Goal: Transaction & Acquisition: Purchase product/service

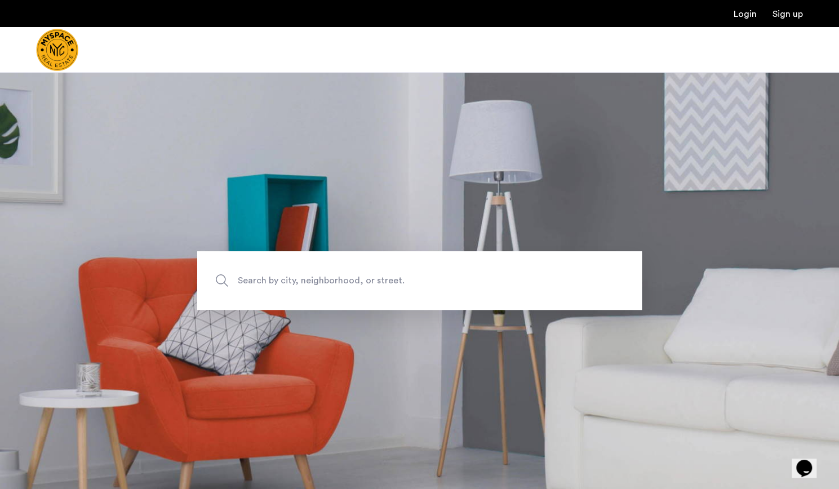
click at [358, 284] on span "Search by city, neighborhood, or street." at bounding box center [393, 280] width 311 height 15
click at [358, 284] on input "Search by city, neighborhood, or street." at bounding box center [419, 280] width 444 height 59
type input "**********"
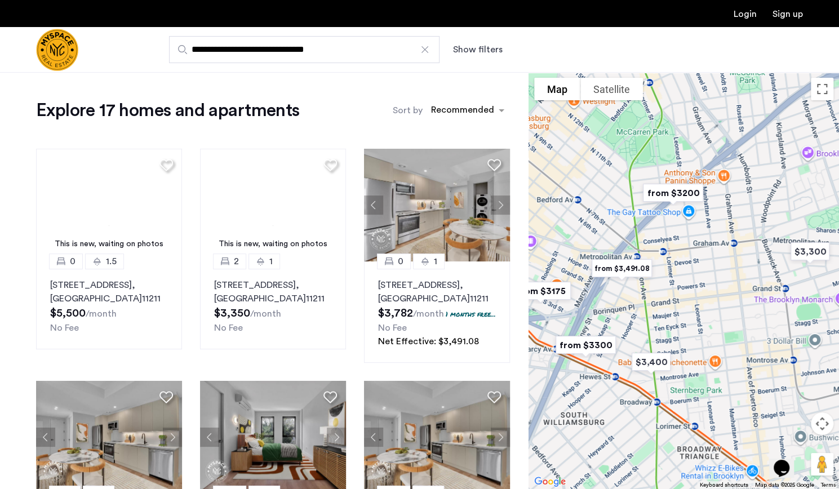
drag, startPoint x: 695, startPoint y: 324, endPoint x: 696, endPoint y: 283, distance: 40.6
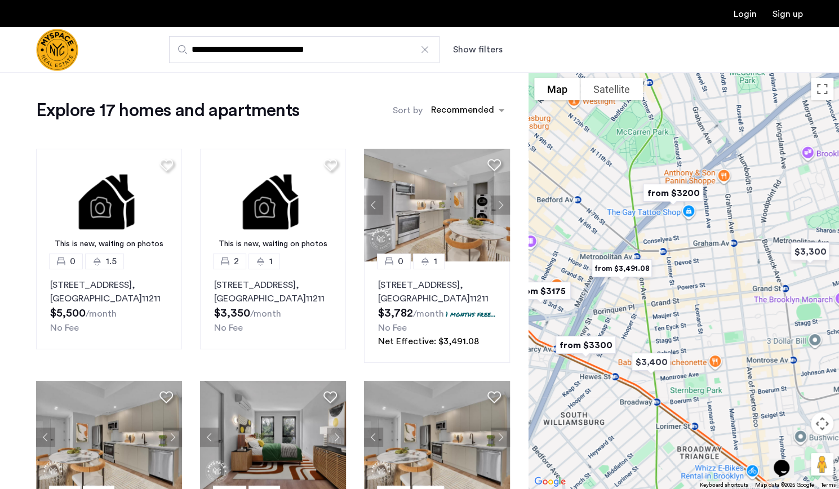
click at [702, 284] on div at bounding box center [683, 280] width 310 height 417
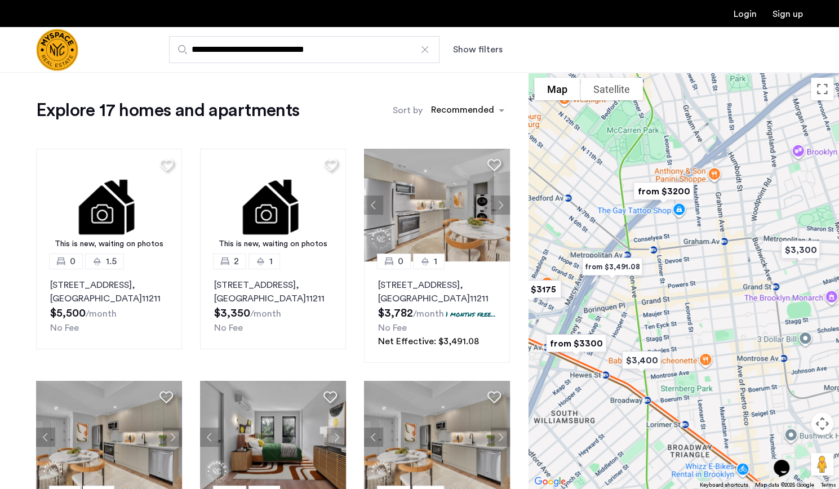
click at [486, 43] on button "Show filters" at bounding box center [478, 50] width 50 height 14
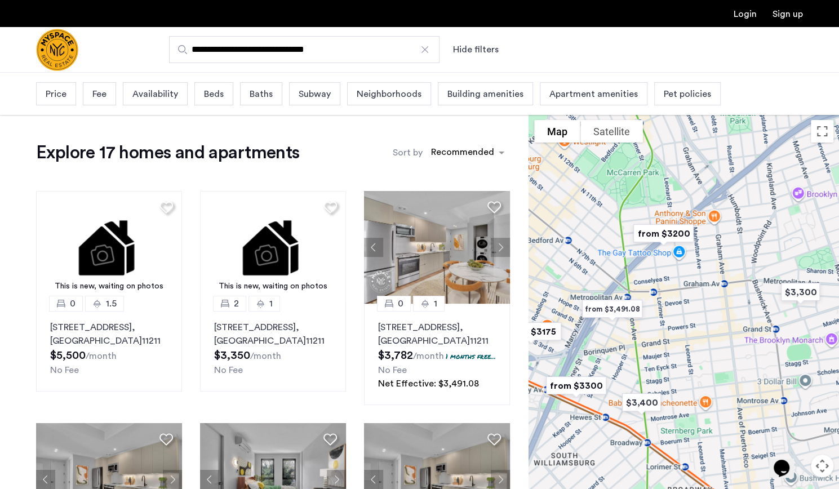
click at [59, 92] on span "Price" at bounding box center [56, 94] width 21 height 14
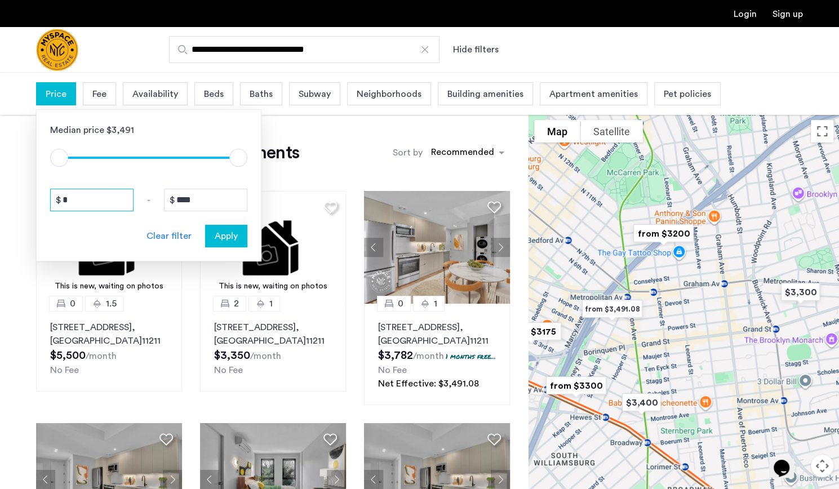
click at [95, 209] on input "*" at bounding box center [91, 200] width 83 height 23
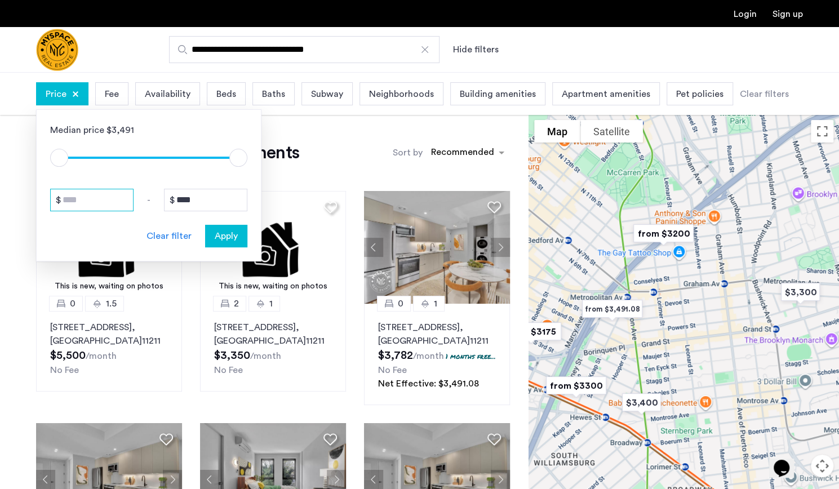
type input "*"
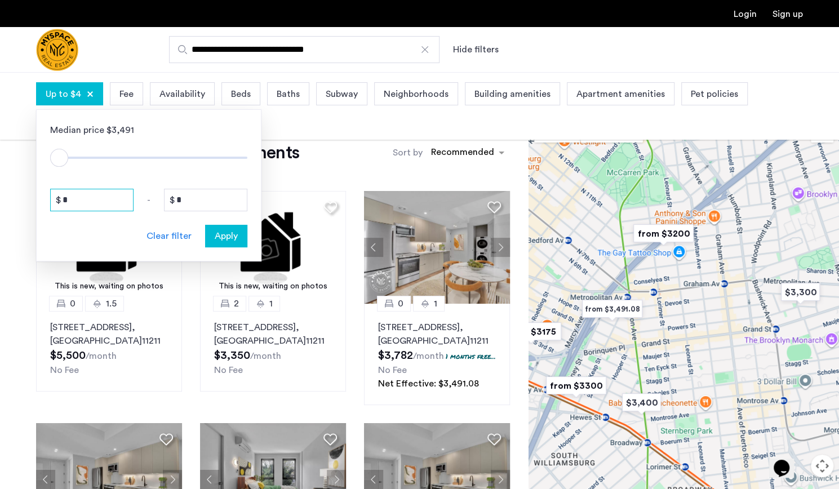
type input "**"
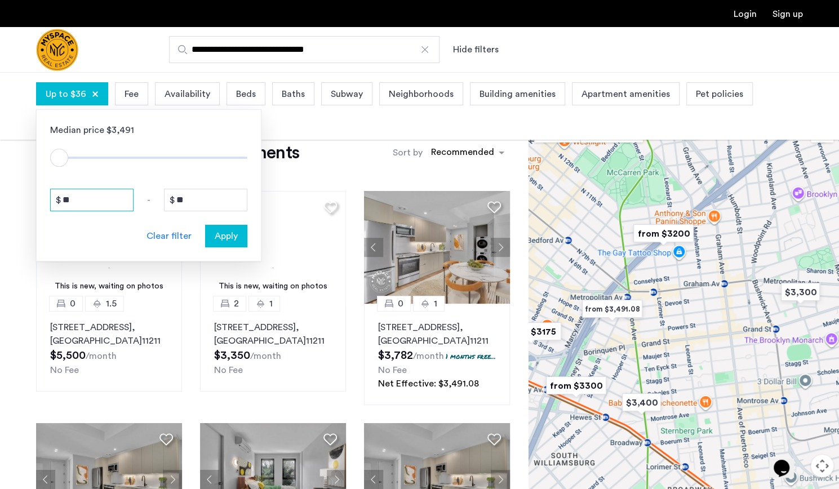
type input "***"
type input "****"
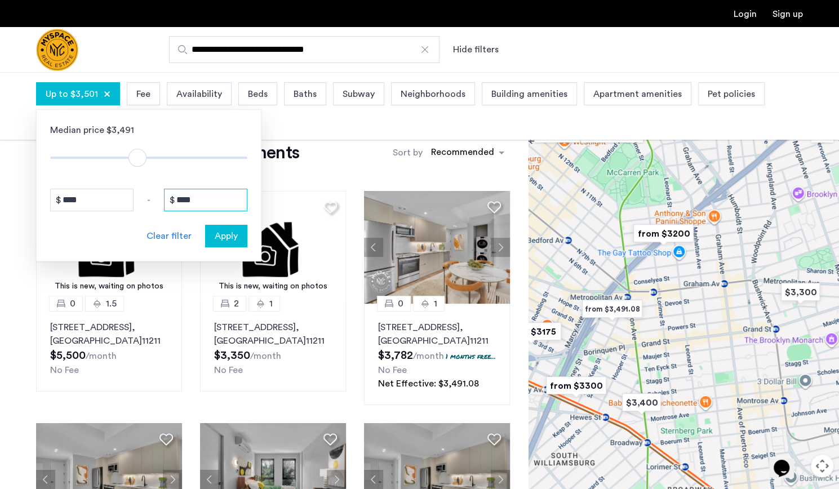
type input "*"
type input "****"
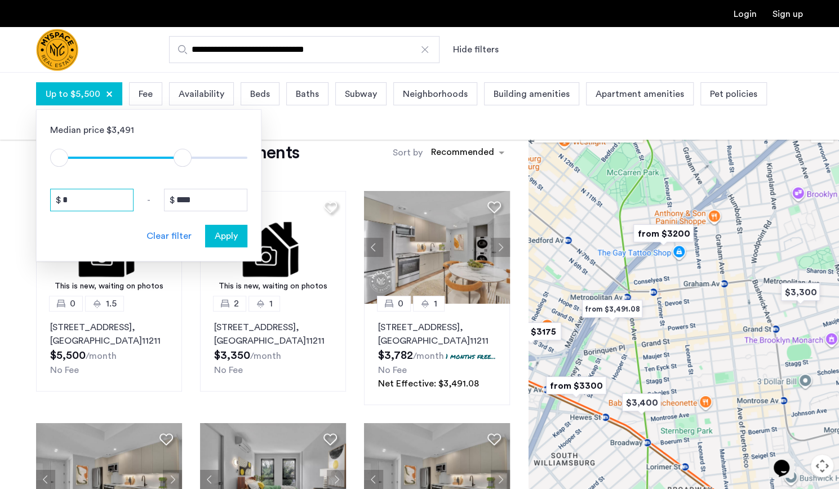
click at [102, 198] on input "*" at bounding box center [91, 200] width 83 height 23
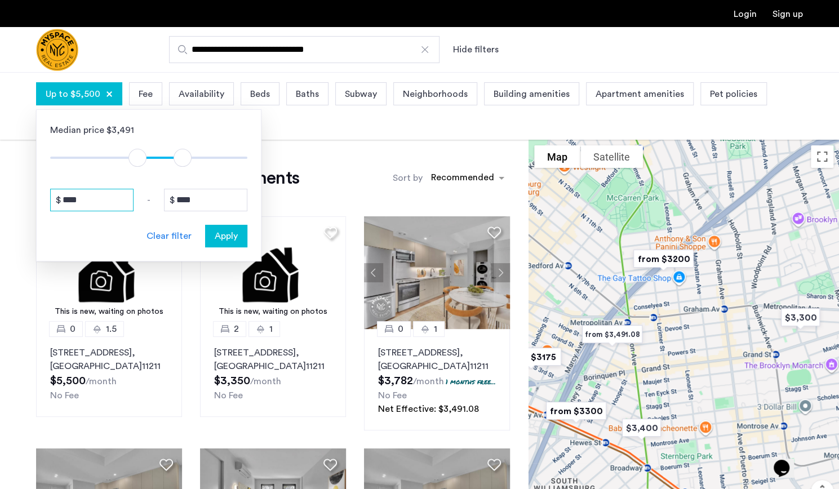
type input "****"
click at [229, 231] on span "Apply" at bounding box center [226, 236] width 23 height 14
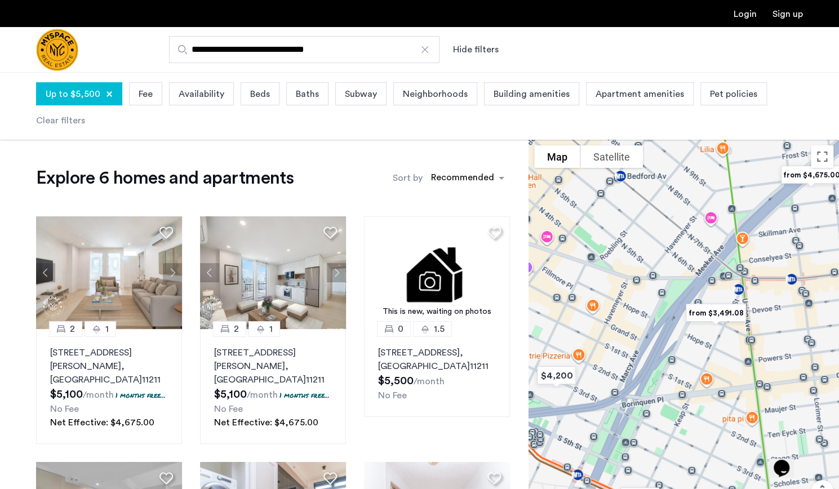
click at [265, 101] on div "Beds" at bounding box center [259, 93] width 39 height 23
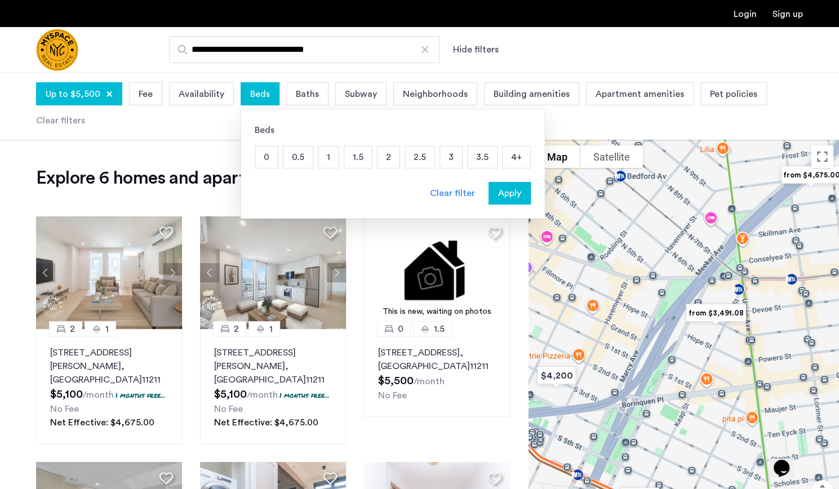
click at [326, 159] on p "1" at bounding box center [328, 156] width 20 height 21
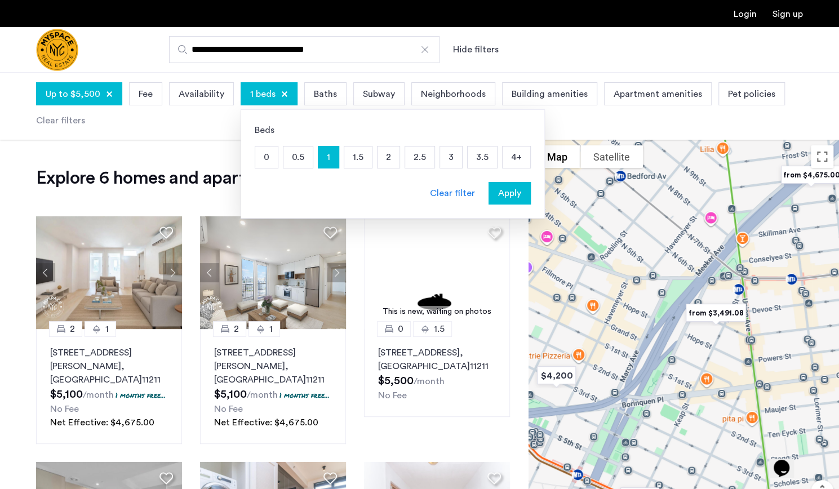
drag, startPoint x: 358, startPoint y: 158, endPoint x: 371, endPoint y: 158, distance: 13.0
click at [357, 158] on p "1.5" at bounding box center [358, 156] width 28 height 21
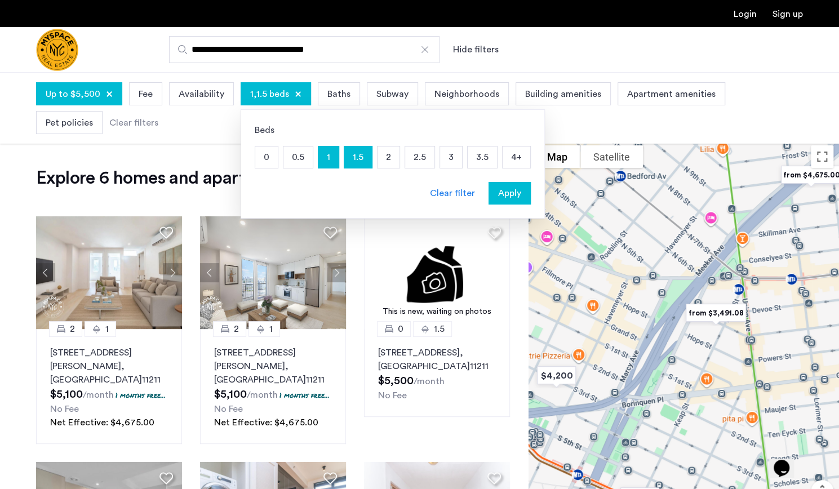
click at [377, 157] on p "2" at bounding box center [388, 156] width 22 height 21
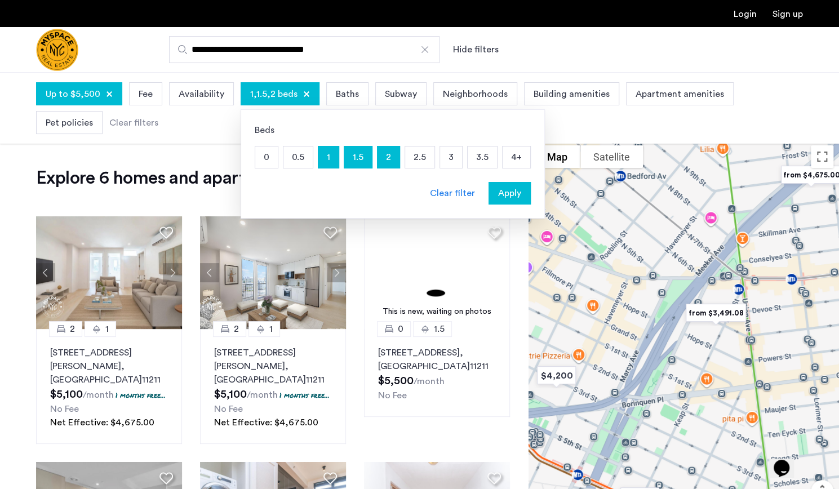
click at [418, 158] on p "2.5" at bounding box center [419, 156] width 29 height 21
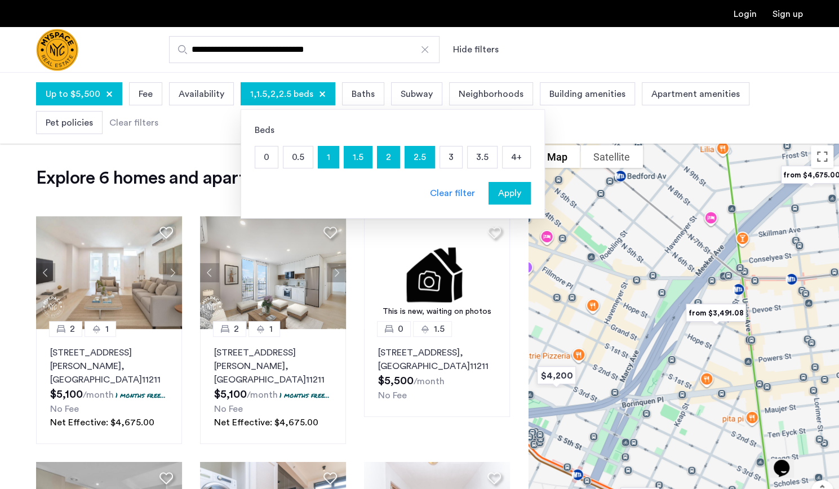
click at [449, 158] on p "3" at bounding box center [451, 156] width 22 height 21
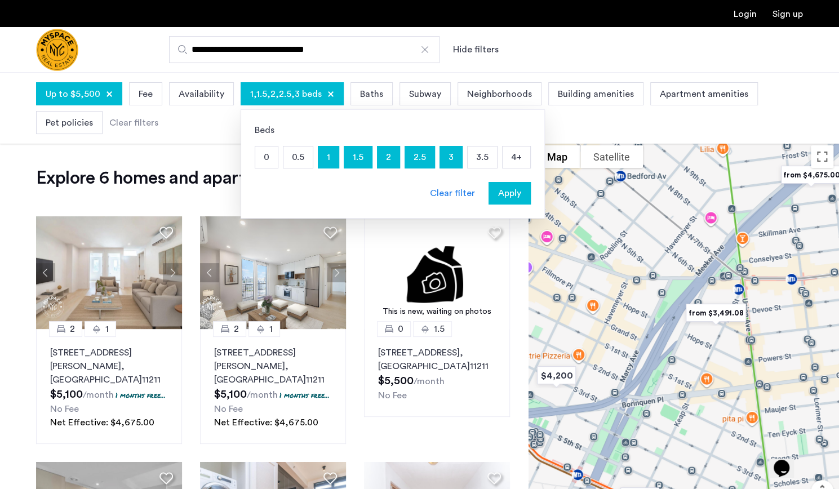
click at [475, 158] on p "3.5" at bounding box center [481, 156] width 29 height 21
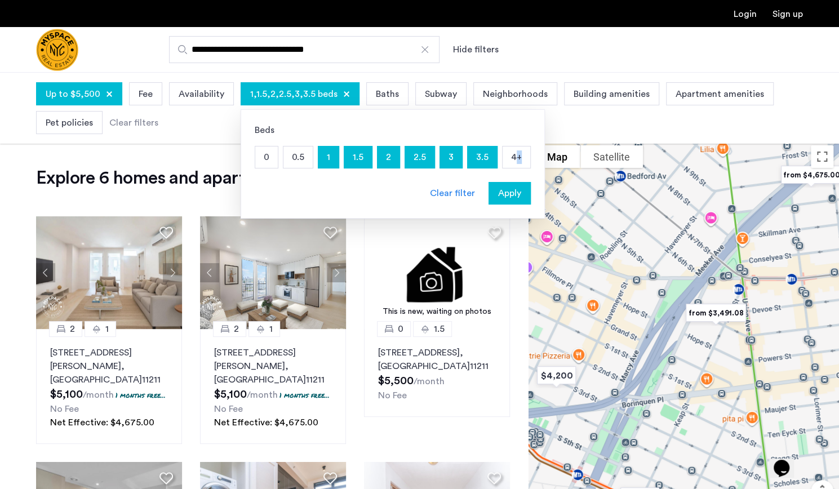
click at [511, 158] on p "4+" at bounding box center [516, 156] width 28 height 21
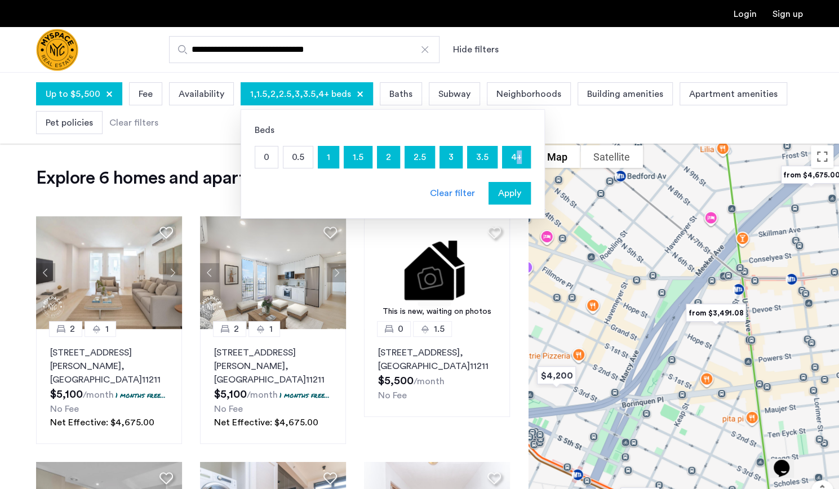
click at [508, 186] on span "Apply" at bounding box center [509, 193] width 23 height 14
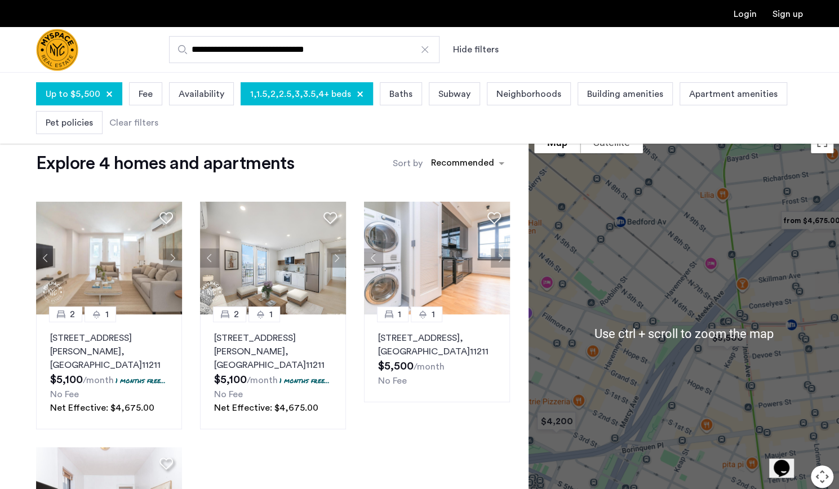
scroll to position [56, 0]
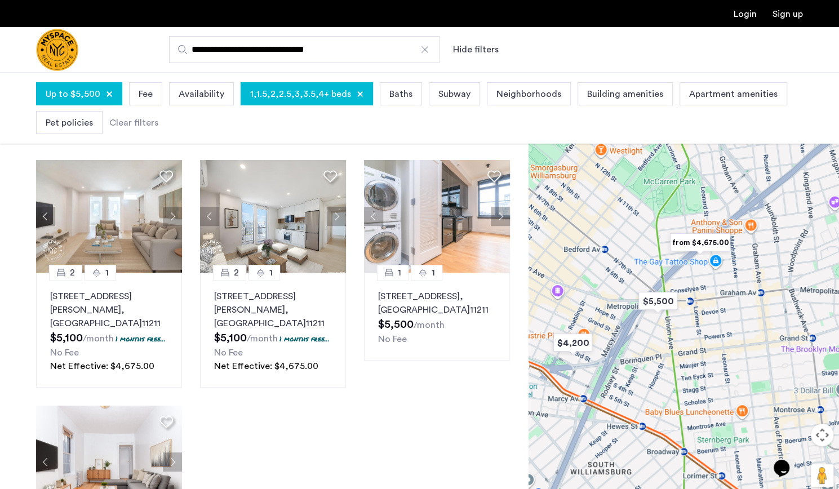
drag, startPoint x: 785, startPoint y: 326, endPoint x: 679, endPoint y: 313, distance: 106.7
click at [679, 313] on div at bounding box center [683, 291] width 310 height 417
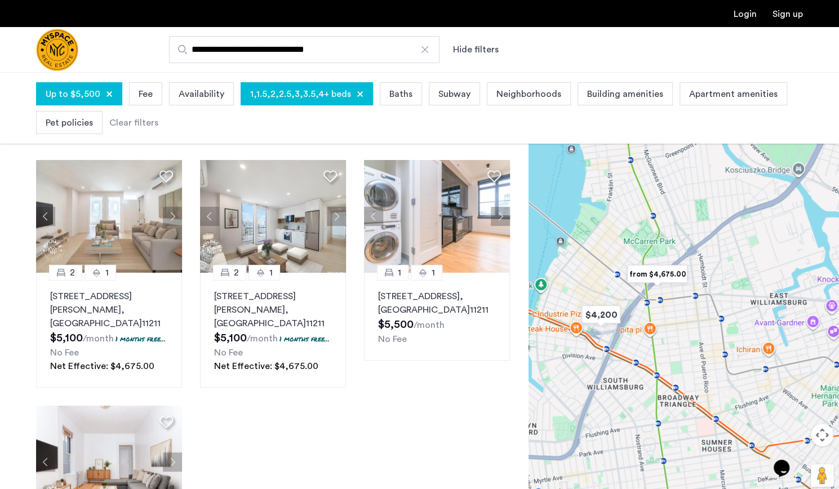
drag, startPoint x: 734, startPoint y: 333, endPoint x: 705, endPoint y: 328, distance: 29.7
click at [705, 328] on div at bounding box center [683, 291] width 310 height 417
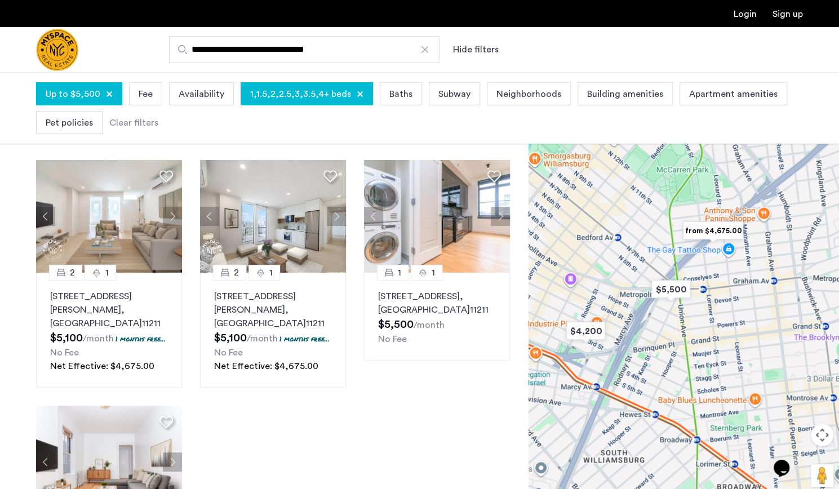
drag, startPoint x: 678, startPoint y: 315, endPoint x: 751, endPoint y: 337, distance: 76.4
click at [751, 337] on div at bounding box center [683, 291] width 310 height 417
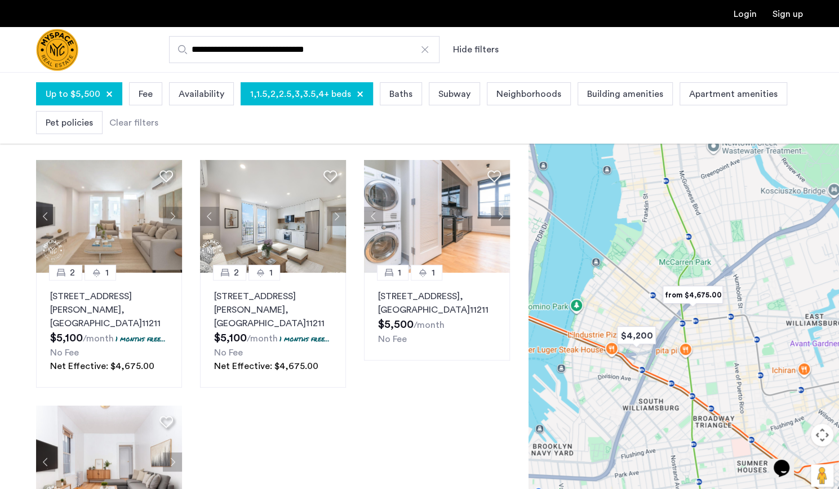
drag, startPoint x: 803, startPoint y: 364, endPoint x: 742, endPoint y: 323, distance: 73.1
click at [742, 323] on div at bounding box center [683, 291] width 310 height 417
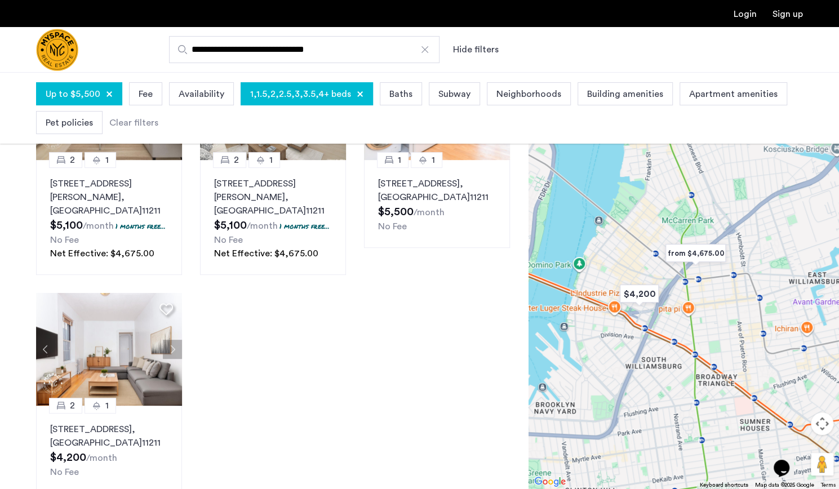
scroll to position [113, 0]
